Goal: Information Seeking & Learning: Check status

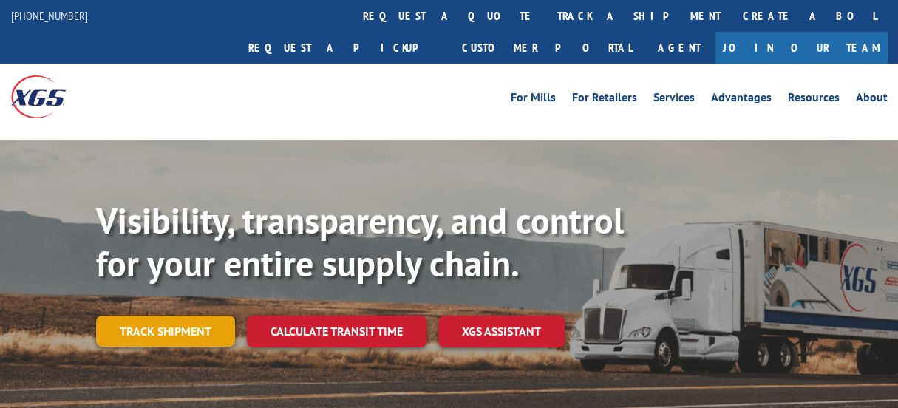
click at [155, 316] on link "Track shipment" at bounding box center [165, 331] width 139 height 31
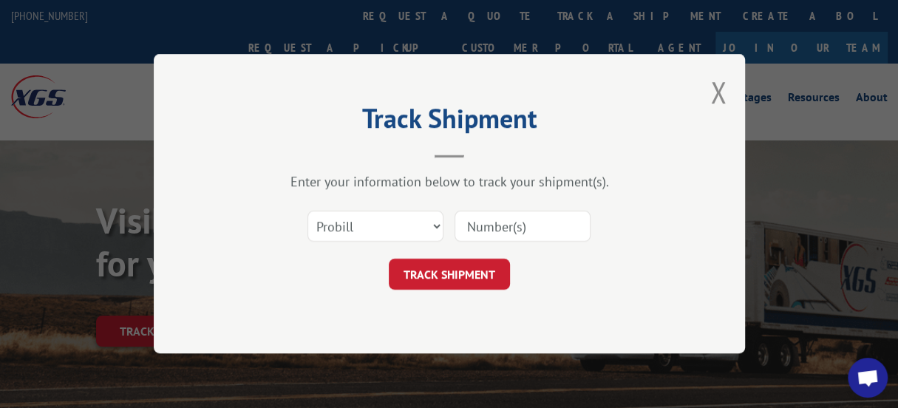
click at [464, 225] on input at bounding box center [523, 226] width 136 height 31
paste input "16397875"
type input "16397875"
click at [443, 276] on button "TRACK SHIPMENT" at bounding box center [449, 274] width 121 height 31
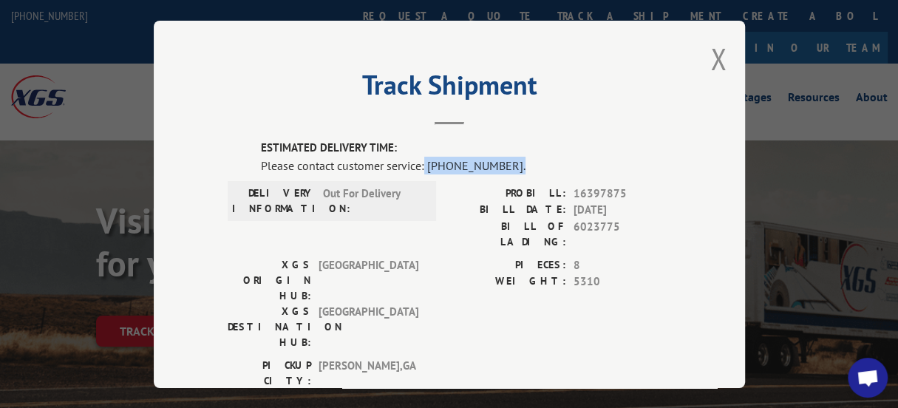
drag, startPoint x: 500, startPoint y: 161, endPoint x: 420, endPoint y: 161, distance: 79.8
click at [420, 161] on div "Please contact customer service: [PHONE_NUMBER]." at bounding box center [466, 165] width 410 height 18
copy div "[PHONE_NUMBER]."
click at [710, 46] on button "Close modal" at bounding box center [718, 58] width 16 height 39
